Goal: Task Accomplishment & Management: Manage account settings

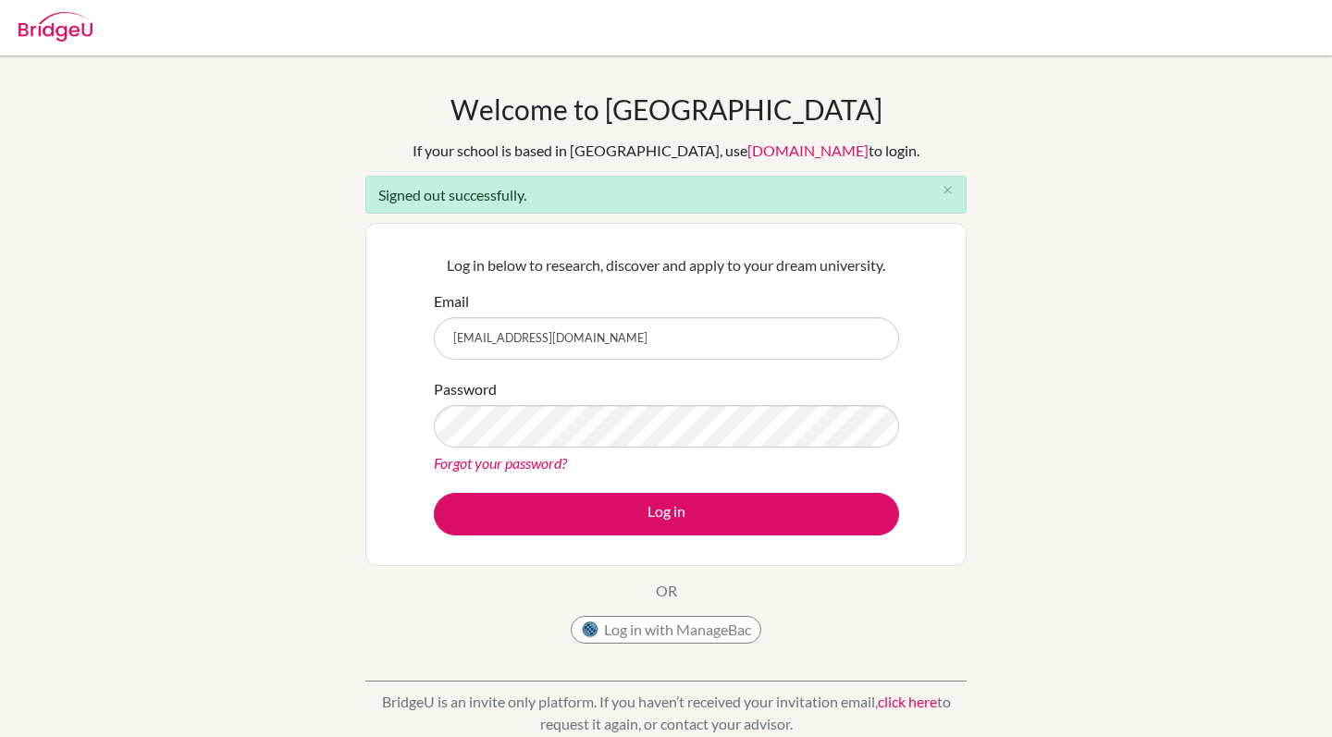
type input "[EMAIL_ADDRESS][DOMAIN_NAME]"
click at [666, 513] on button "Log in" at bounding box center [666, 514] width 465 height 43
click at [678, 99] on h1 "Welcome to [GEOGRAPHIC_DATA]" at bounding box center [666, 108] width 432 height 33
click at [70, 18] on img at bounding box center [55, 27] width 74 height 30
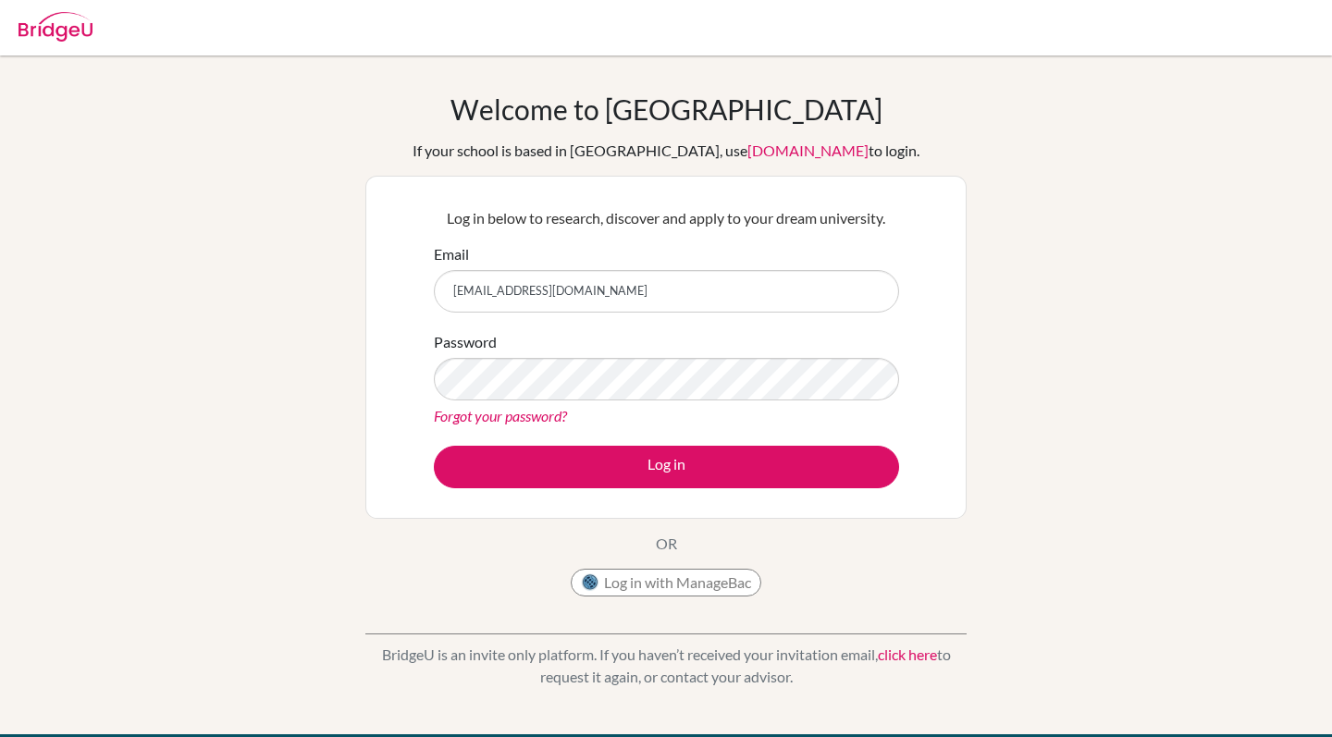
type input "[EMAIL_ADDRESS][DOMAIN_NAME]"
click at [852, 436] on form "Email joukanisam@gmail.com Password Forgot your password? Log in" at bounding box center [666, 365] width 465 height 245
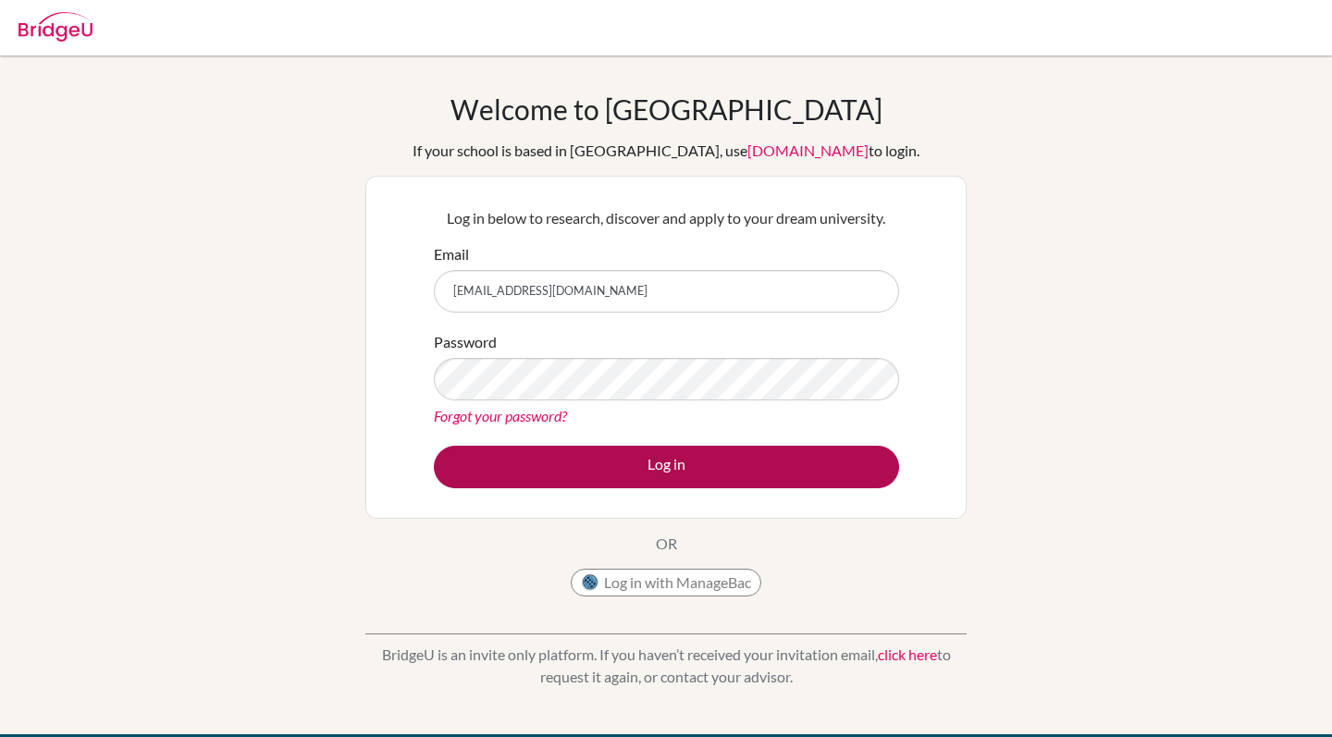
click at [852, 446] on button "Log in" at bounding box center [666, 467] width 465 height 43
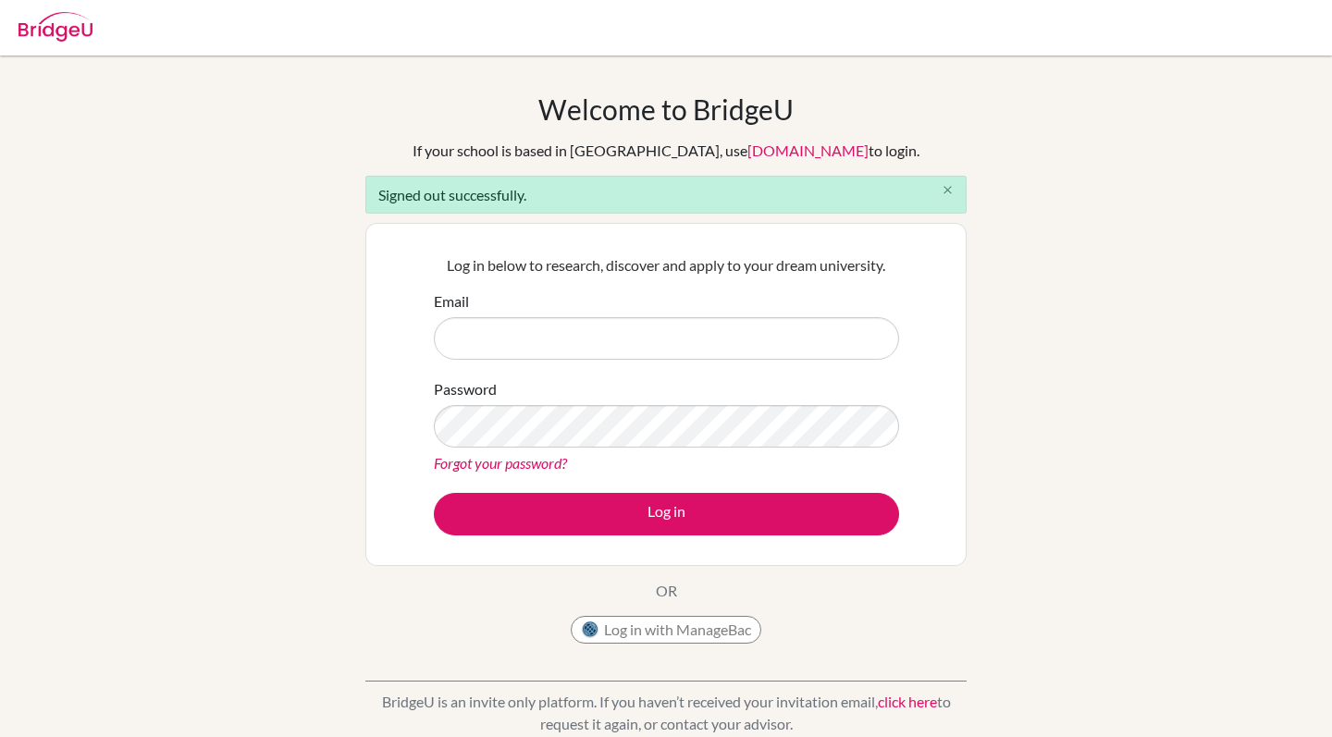
click at [944, 188] on icon "close" at bounding box center [947, 190] width 14 height 14
